Goal: Task Accomplishment & Management: Use online tool/utility

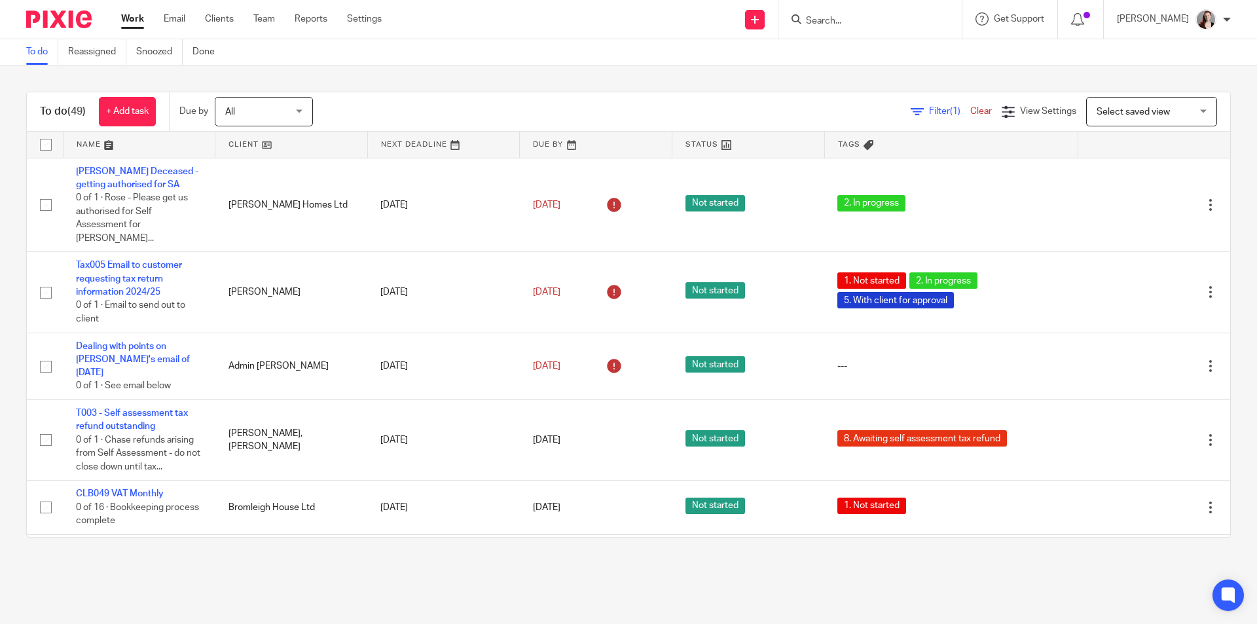
click at [895, 28] on form at bounding box center [874, 19] width 139 height 16
click at [887, 23] on input "Search" at bounding box center [864, 22] width 118 height 12
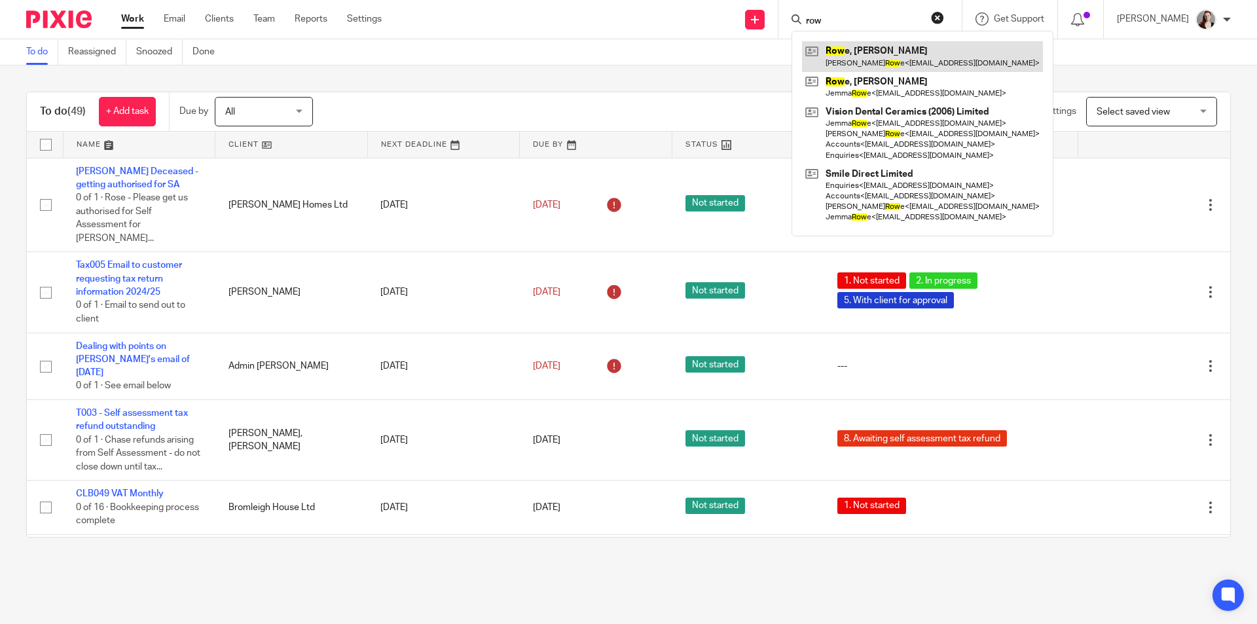
type input "row"
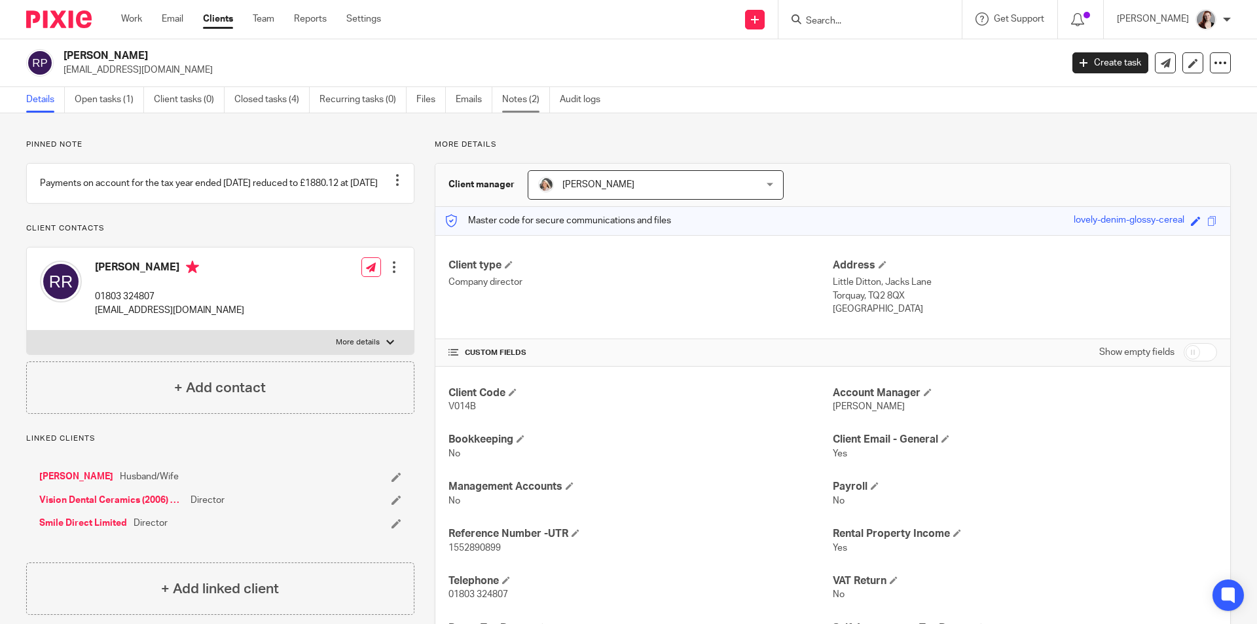
click at [534, 99] on link "Notes (2)" at bounding box center [526, 100] width 48 height 26
click at [507, 101] on link "Notes (3)" at bounding box center [526, 100] width 48 height 26
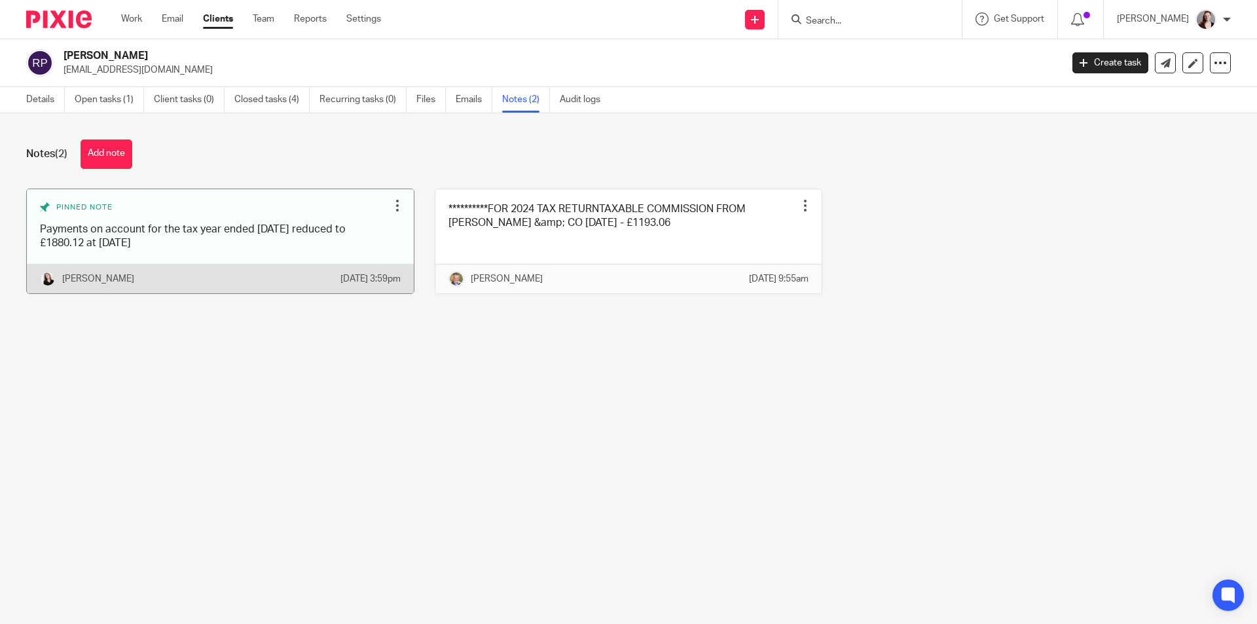
click at [212, 222] on link at bounding box center [220, 241] width 387 height 104
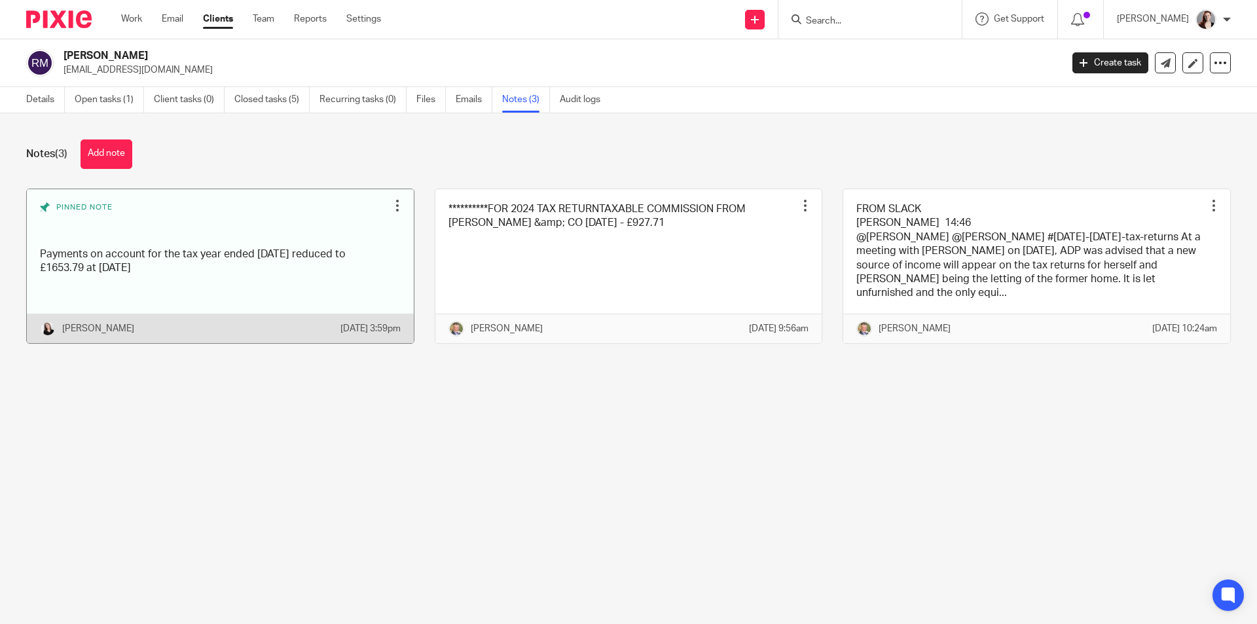
click at [202, 294] on link at bounding box center [220, 266] width 387 height 154
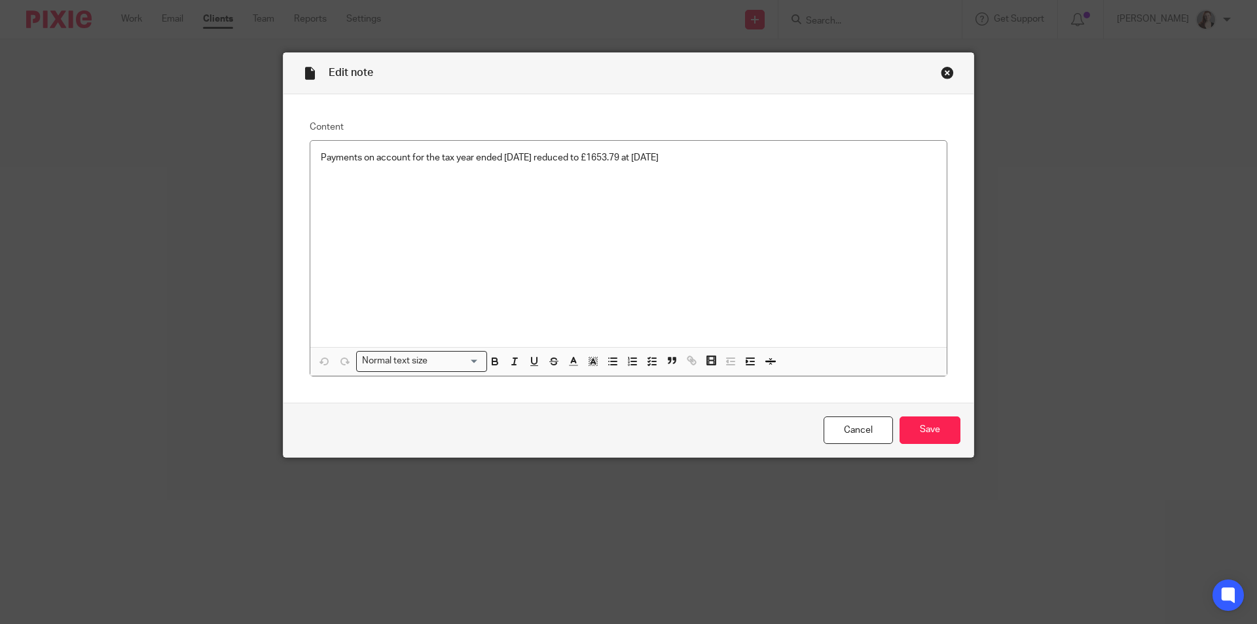
click at [380, 150] on div "Payments on account for the tax year ended [DATE] reduced to £1653.79 at [DATE]" at bounding box center [628, 244] width 637 height 207
click at [380, 150] on div "Payments on account for the tax year ended 5 April 2024 reduced to £1653.79 at …" at bounding box center [628, 244] width 637 height 207
copy p "Payments on account for the tax year ended 5 April 2024 reduced to £1653.79 at …"
click at [944, 68] on div "Close this dialog window" at bounding box center [947, 72] width 13 height 13
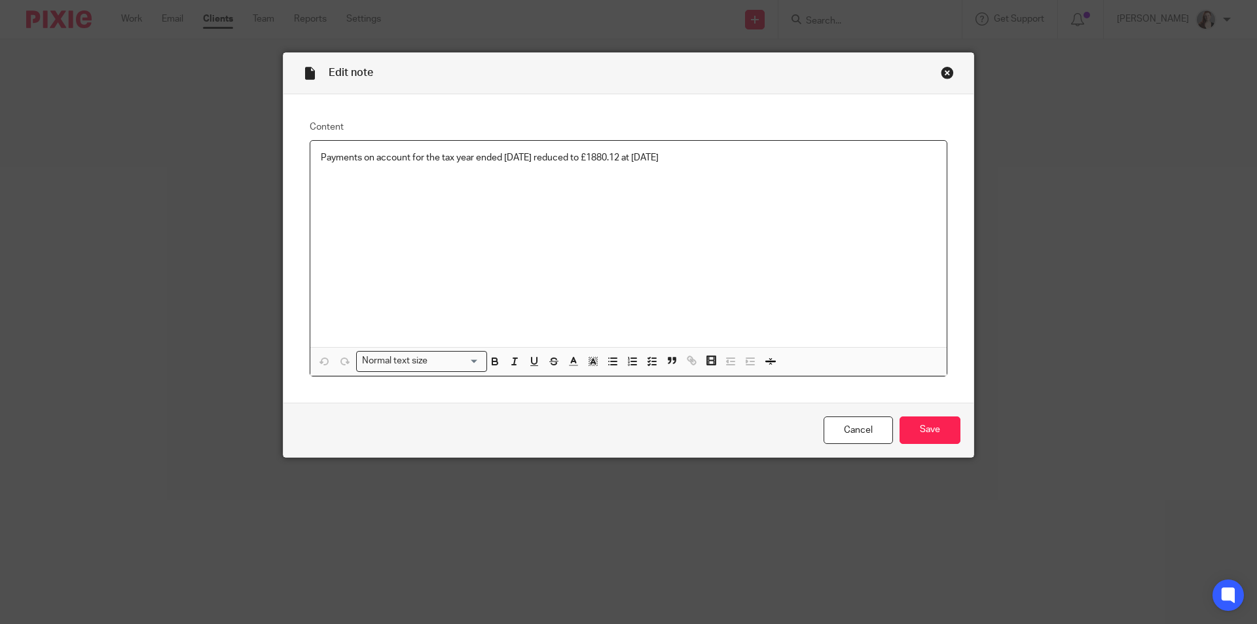
click at [430, 158] on p "Payments on account for the tax year ended [DATE] reduced to £1880.12 at [DATE]" at bounding box center [629, 157] width 616 height 13
copy p "Payments on account for the tax year ended [DATE] reduced to £1880.12 at [DATE]"
click at [931, 70] on div "Edit note" at bounding box center [629, 73] width 690 height 41
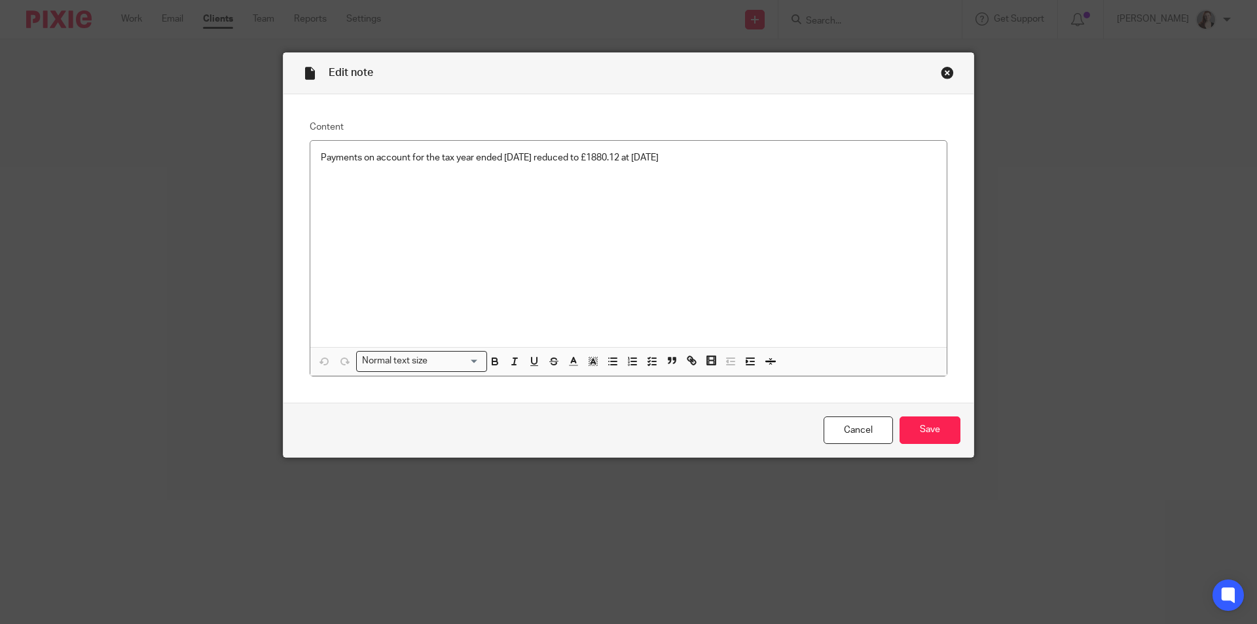
click at [943, 71] on div "Close this dialog window" at bounding box center [947, 72] width 13 height 13
